Goal: Transaction & Acquisition: Subscribe to service/newsletter

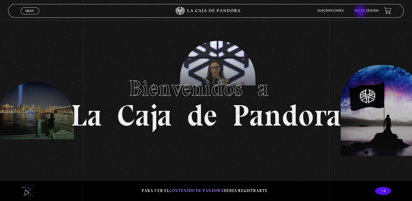
click at [362, 12] on link "Inicie sesión" at bounding box center [367, 10] width 24 height 3
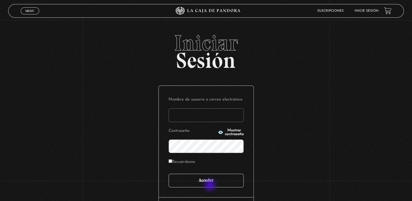
type input "zairamendozapalma@hotmail.com"
click at [210, 185] on input "Acceder" at bounding box center [206, 181] width 75 height 14
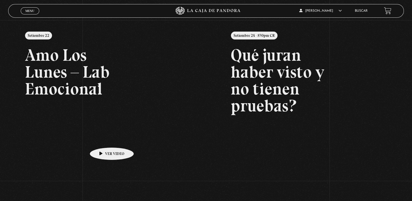
scroll to position [54, 0]
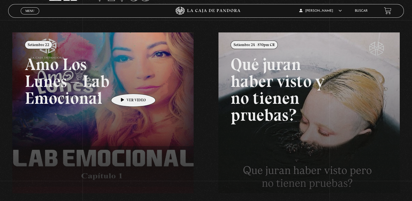
click at [125, 86] on link at bounding box center [218, 132] width 412 height 201
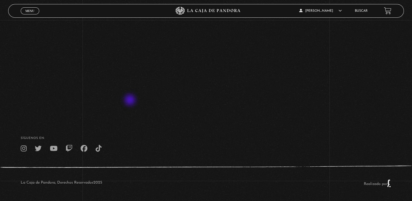
scroll to position [65, 0]
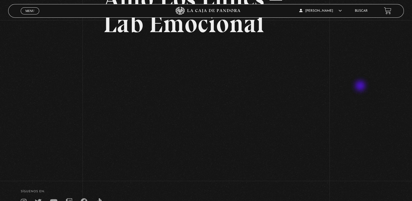
click at [361, 86] on div "Volver Setiembre 22 Amo Los [DATE] – Lab Emocional" at bounding box center [206, 63] width 412 height 216
